Goal: Ask a question

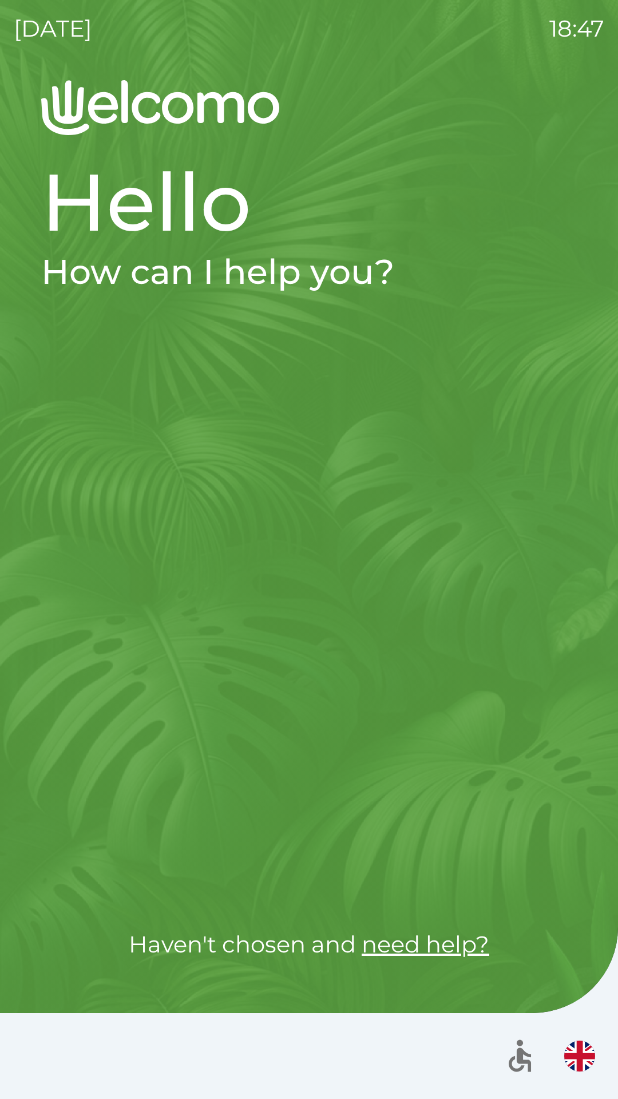
click at [82, 818] on div at bounding box center [309, 614] width 536 height 533
click at [417, 942] on link "need help?" at bounding box center [426, 944] width 128 height 28
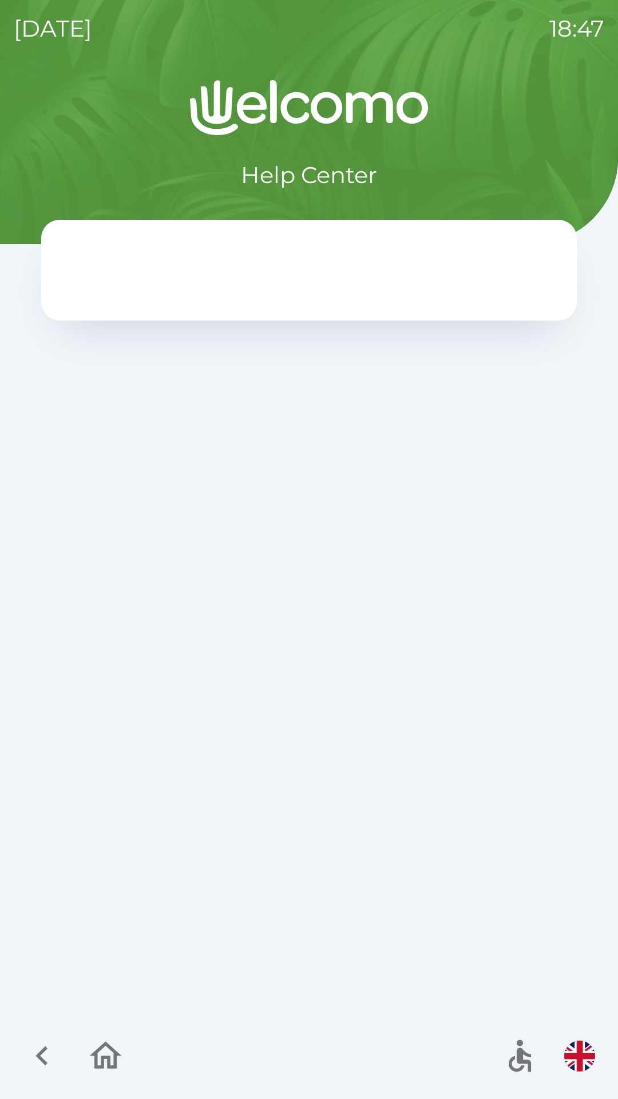
click at [82, 1060] on button "button" at bounding box center [105, 1055] width 47 height 47
